Goal: Find contact information: Find contact information

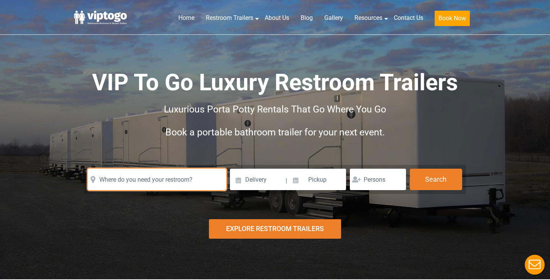
click at [151, 180] on input "text" at bounding box center [157, 178] width 138 height 21
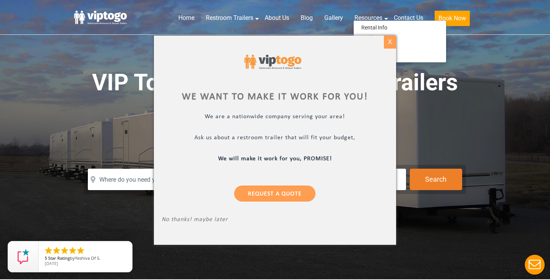
click at [389, 44] on div "X" at bounding box center [390, 42] width 12 height 13
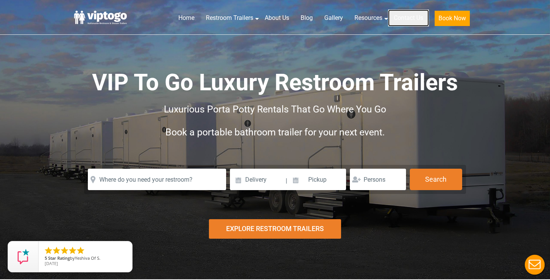
click at [414, 18] on link "Contact Us" at bounding box center [408, 18] width 41 height 17
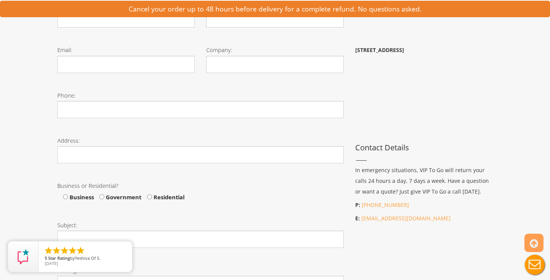
scroll to position [234, 0]
